Goal: Communication & Community: Answer question/provide support

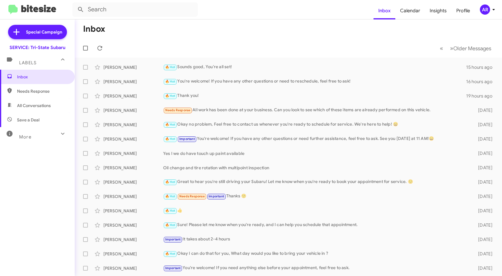
drag, startPoint x: 153, startPoint y: 46, endPoint x: 123, endPoint y: 28, distance: 34.6
click at [153, 46] on mat-toolbar-row "« Previous » Next Older Messages" at bounding box center [289, 48] width 428 height 19
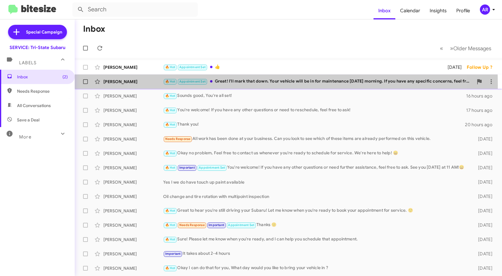
click at [141, 85] on div "[PERSON_NAME] 🔥 Hot Appointment Set Great! I'll mark that down. Your vehicle wi…" at bounding box center [289, 82] width 418 height 12
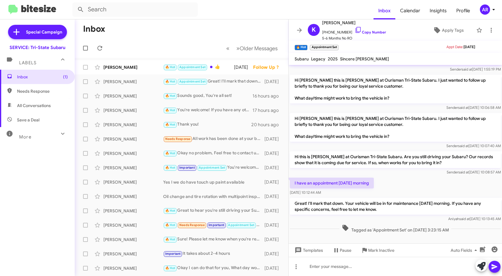
scroll to position [25, 0]
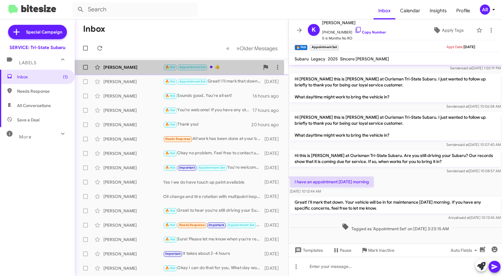
click at [148, 68] on div "[PERSON_NAME]" at bounding box center [133, 67] width 60 height 6
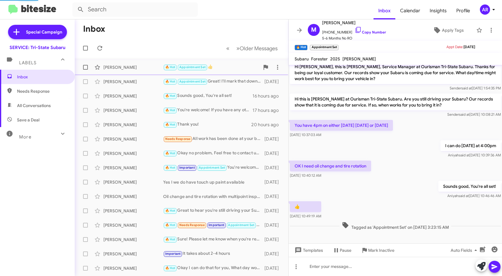
scroll to position [5, 0]
click at [47, 81] on span "Inbox" at bounding box center [37, 77] width 75 height 14
